Goal: Task Accomplishment & Management: Use online tool/utility

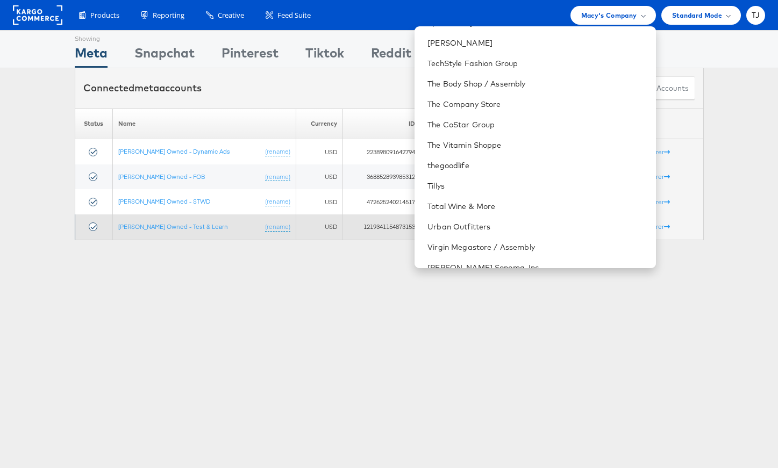
scroll to position [1467, 0]
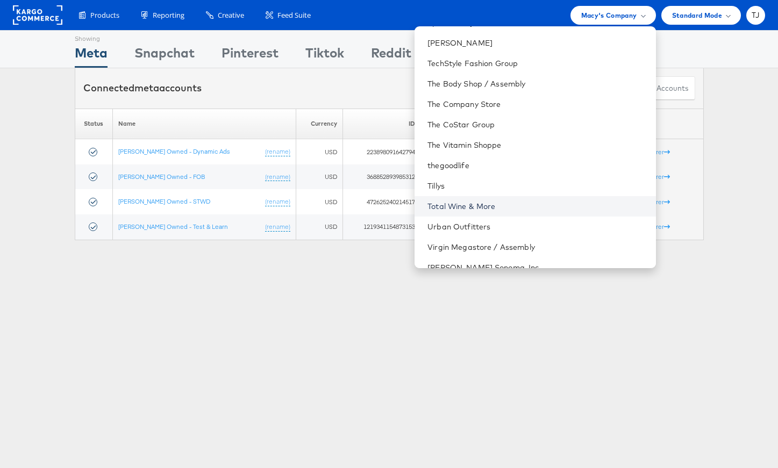
click at [536, 201] on link "Total Wine & More" at bounding box center [536, 206] width 219 height 11
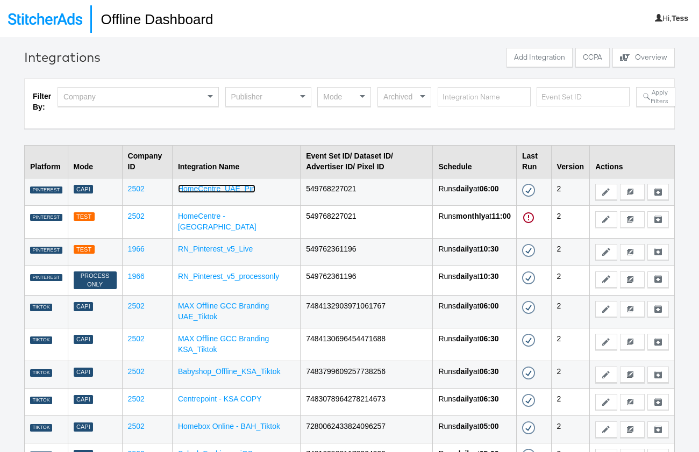
click at [219, 186] on link "HomeCentre_UAE_Pin" at bounding box center [216, 188] width 77 height 9
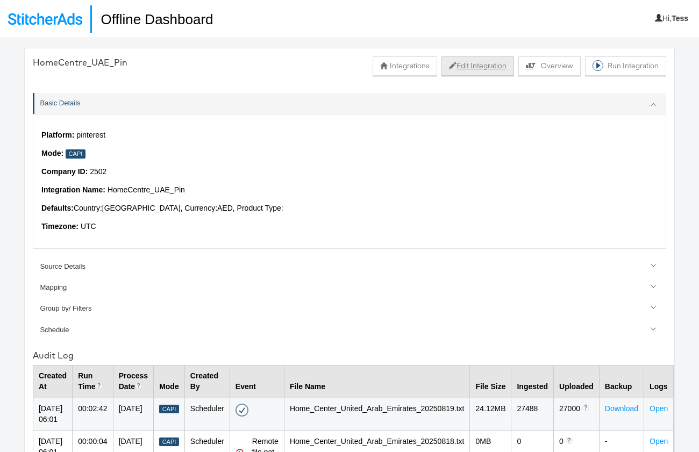
click at [463, 66] on button "Edit Integration" at bounding box center [477, 65] width 73 height 19
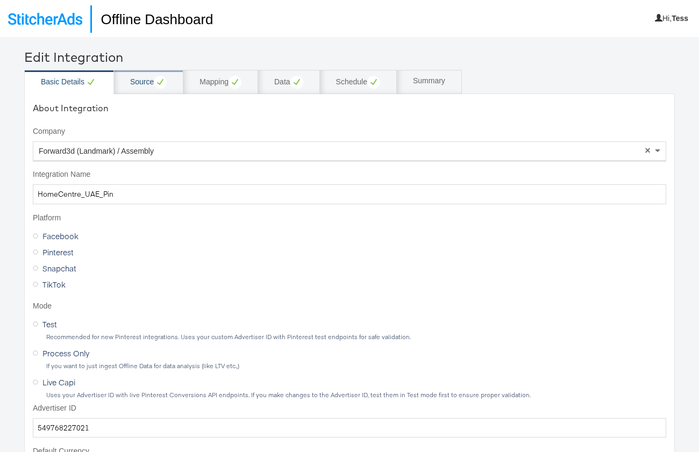
click at [129, 83] on div "Source" at bounding box center [148, 82] width 69 height 24
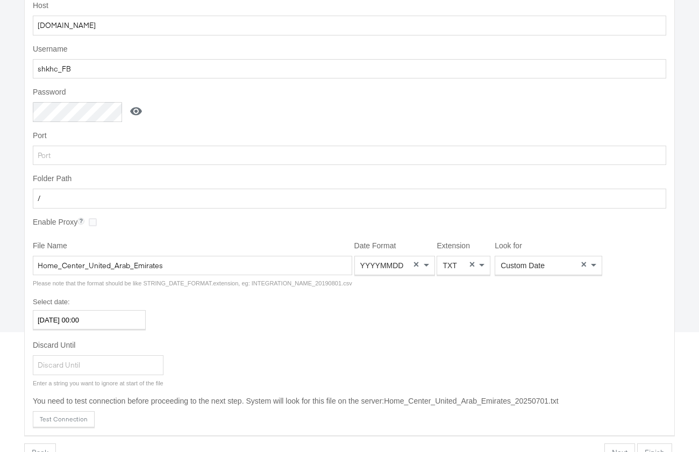
scroll to position [168, 0]
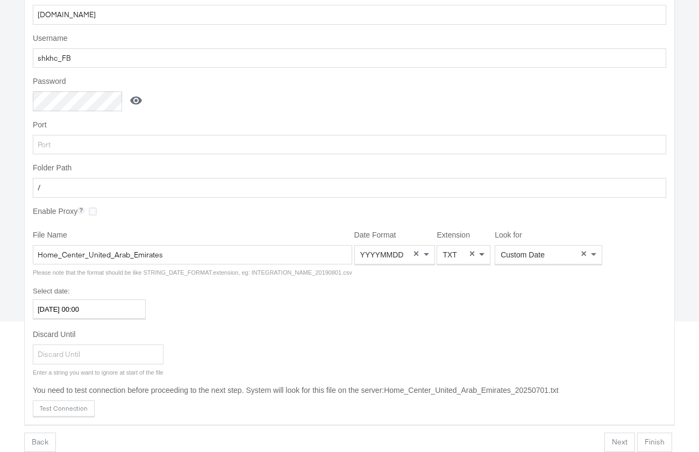
click at [478, 257] on span at bounding box center [482, 255] width 13 height 18
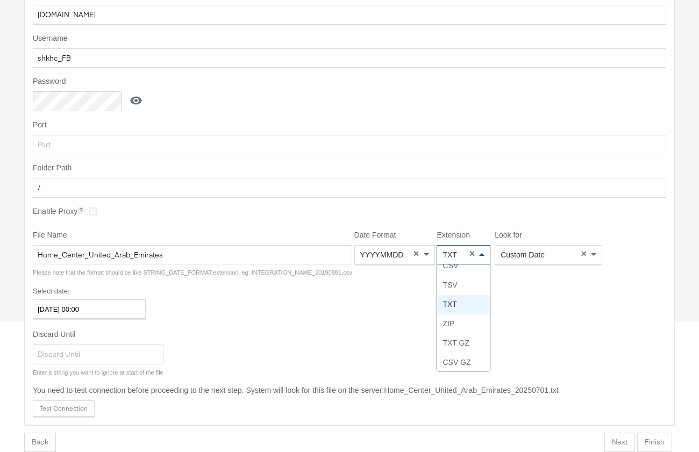
scroll to position [6, 0]
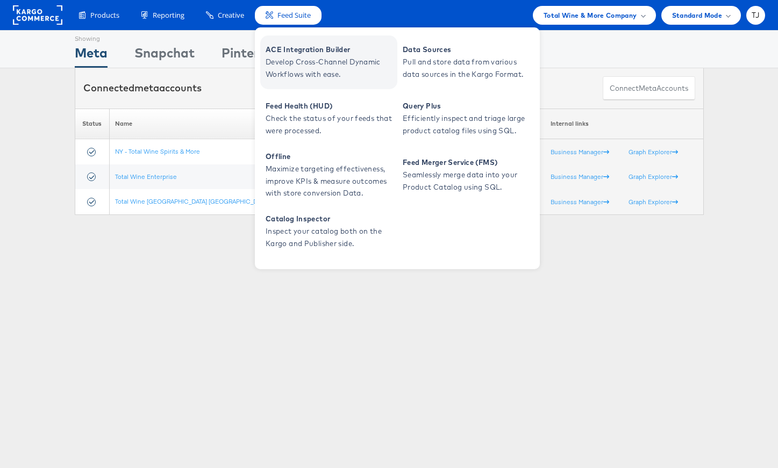
click at [296, 51] on span "ACE Integration Builder" at bounding box center [330, 50] width 129 height 12
